Goal: Check status

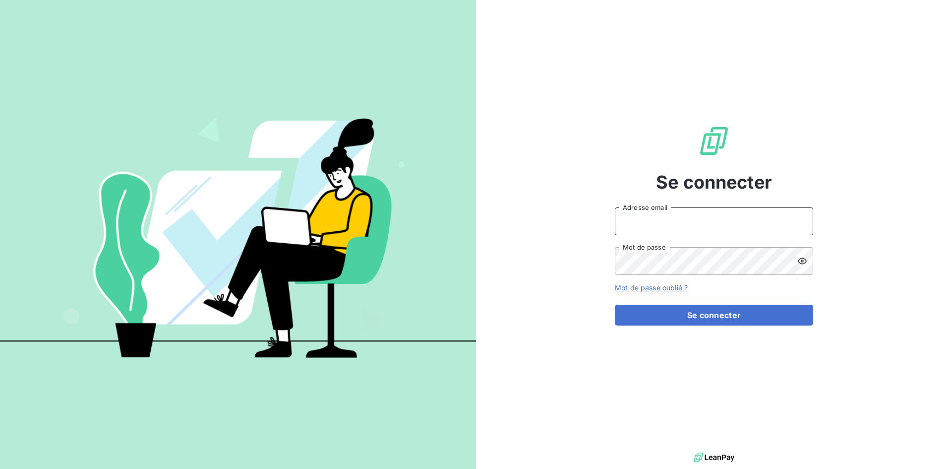
type input "[EMAIL_ADDRESS][DOMAIN_NAME]"
click at [741, 329] on div "Se connecter [EMAIL_ADDRESS][DOMAIN_NAME] Adresse email Mot de passe Mot de pas…" at bounding box center [714, 225] width 198 height 450
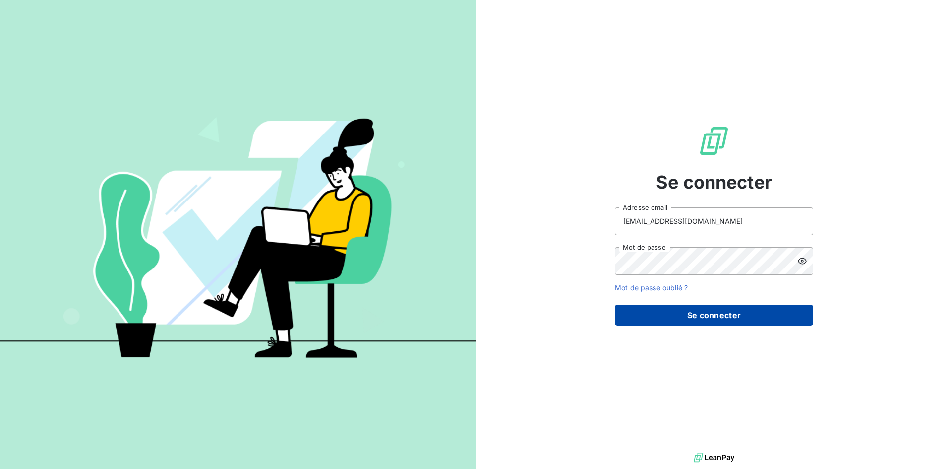
click at [737, 323] on button "Se connecter" at bounding box center [714, 315] width 198 height 21
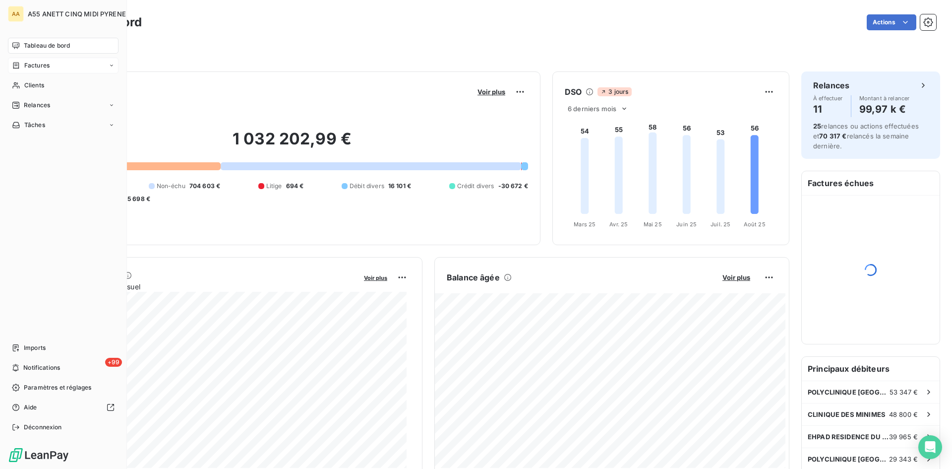
click at [29, 66] on span "Factures" at bounding box center [36, 65] width 25 height 9
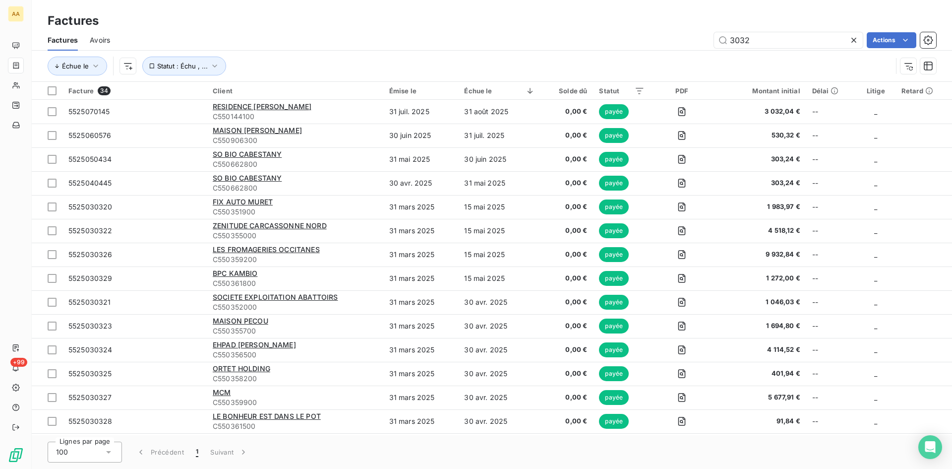
drag, startPoint x: 801, startPoint y: 39, endPoint x: 696, endPoint y: 43, distance: 104.7
click at [696, 43] on div "3032 Actions" at bounding box center [529, 40] width 814 height 16
type input "060348"
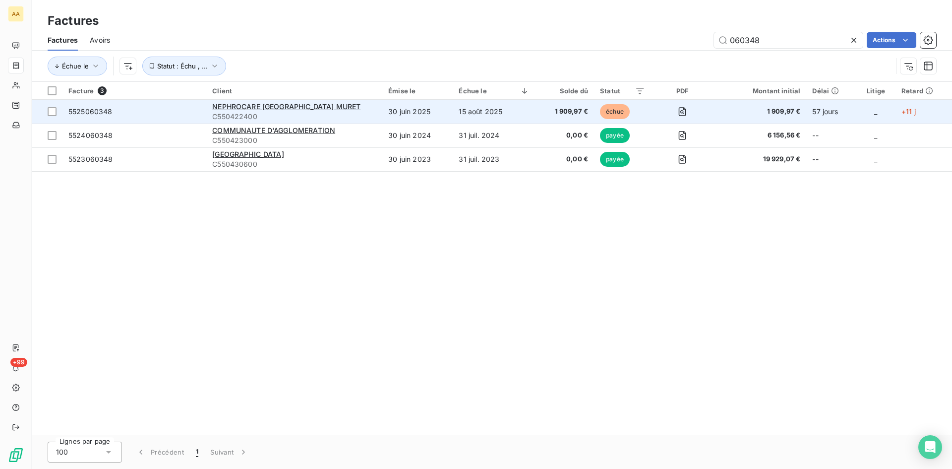
click at [548, 106] on td "1 909,97 €" at bounding box center [565, 112] width 59 height 24
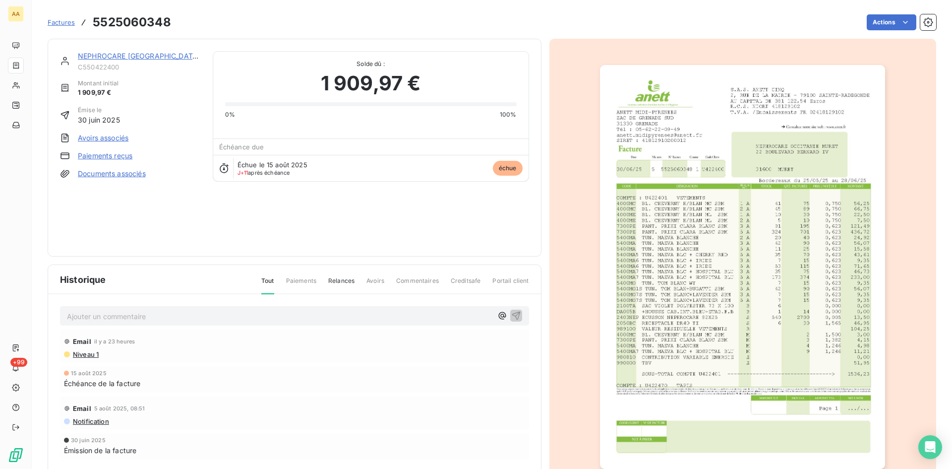
click at [194, 317] on p "Ajouter un commentaire ﻿" at bounding box center [280, 316] width 426 height 12
click at [163, 315] on span "le paiement de la facture ci-dessous sera effectué le 29.08.2025" at bounding box center [166, 315] width 199 height 8
drag, startPoint x: 184, startPoint y: 316, endPoint x: 150, endPoint y: 315, distance: 33.7
click at [150, 315] on span "le paiement de la facture ci-dessous sera effectué le 29.08.2025" at bounding box center [166, 315] width 199 height 8
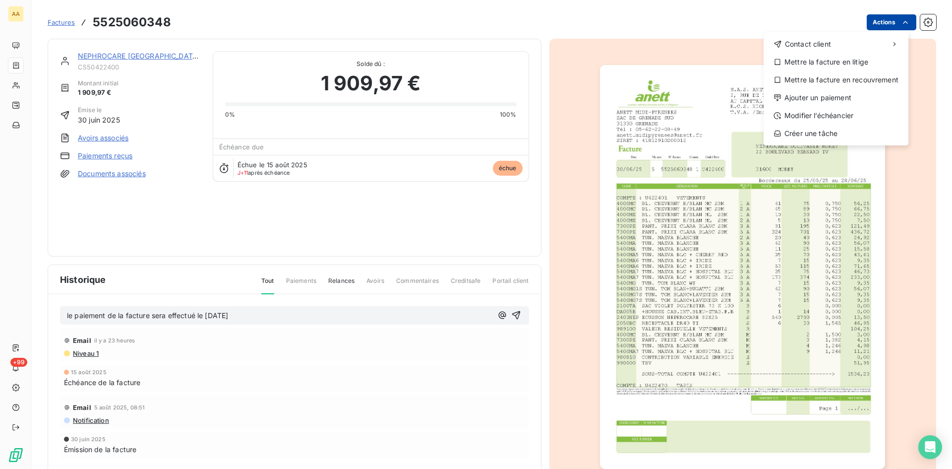
click at [876, 22] on html "AA +99 Factures 5525060348 Actions Contact client Mettre la facture en litige M…" at bounding box center [476, 234] width 952 height 469
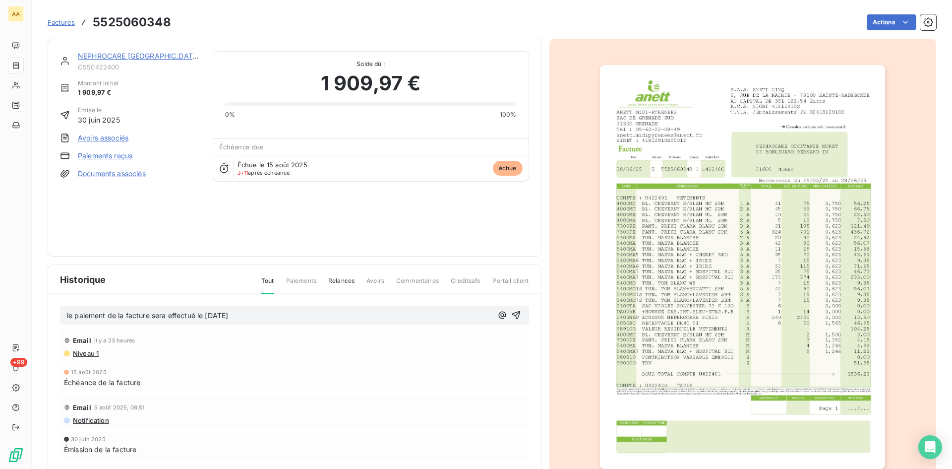
click at [228, 319] on span "le paiement de la facture sera effectué le 29.08.2025" at bounding box center [147, 315] width 161 height 8
